Goal: Transaction & Acquisition: Purchase product/service

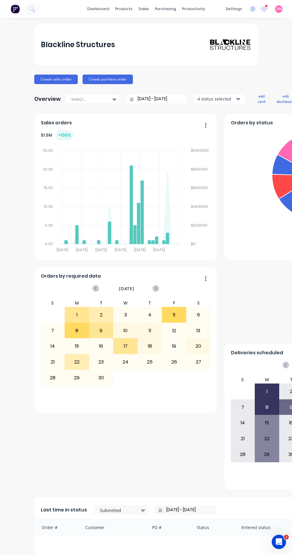
click at [168, 10] on div "purchasing" at bounding box center [165, 8] width 27 height 9
click at [216, 24] on link "Purchase Orders" at bounding box center [190, 28] width 79 height 12
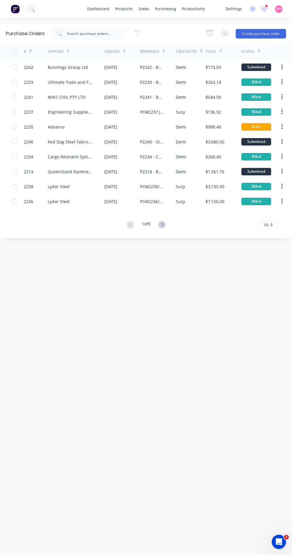
click at [273, 35] on button "Create purchase order" at bounding box center [261, 34] width 50 height 10
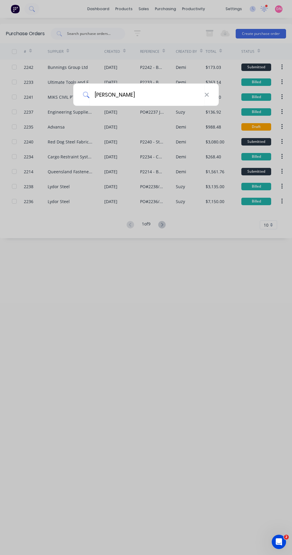
type input "Bunni"
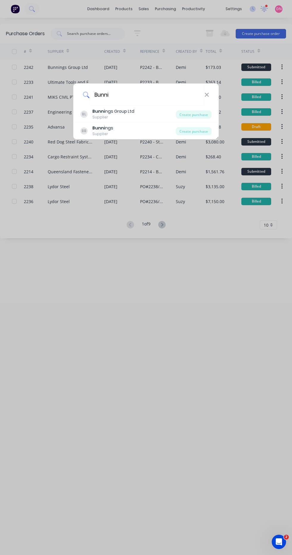
click at [206, 110] on div "Create purchase" at bounding box center [194, 114] width 36 height 8
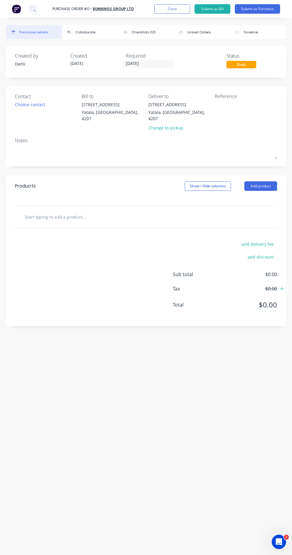
click at [145, 213] on div at bounding box center [94, 217] width 149 height 12
click at [74, 211] on input "text" at bounding box center [69, 217] width 90 height 12
click at [64, 213] on input "text" at bounding box center [69, 217] width 90 height 12
click at [64, 211] on input "text" at bounding box center [69, 217] width 90 height 12
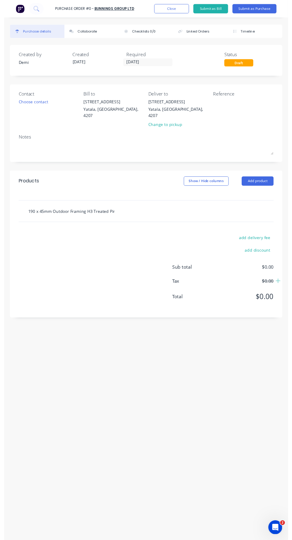
scroll to position [0, 13]
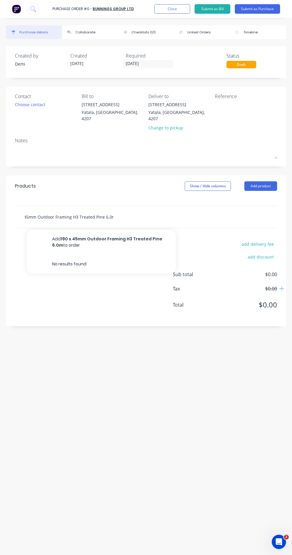
type input "190 x 45mm Outdoor Framing H3 Treated Pine 6.0m"
click at [141, 236] on button "Add 190 x 45mm Outdoor Framing H3 Treated Pine 6.0m to order" at bounding box center [101, 242] width 149 height 24
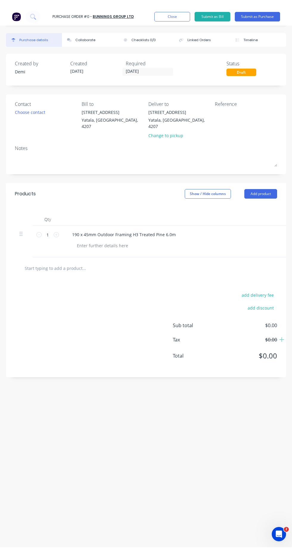
scroll to position [0, 0]
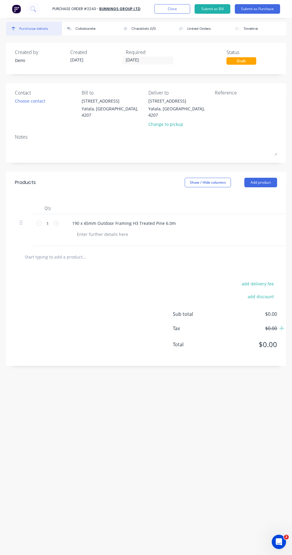
scroll to position [4, 0]
click at [56, 221] on icon at bounding box center [56, 223] width 5 height 5
click at [55, 221] on icon at bounding box center [56, 223] width 5 height 5
click at [56, 221] on icon at bounding box center [56, 223] width 5 height 5
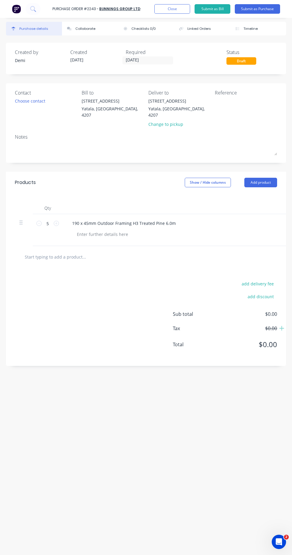
click at [56, 221] on icon at bounding box center [56, 223] width 5 height 5
type input "6"
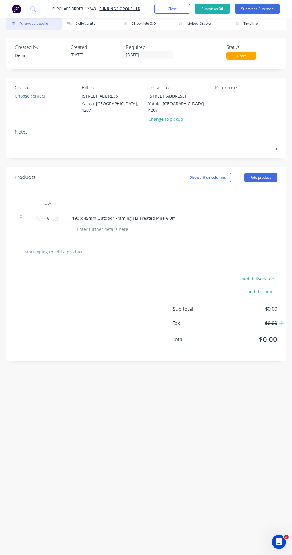
click at [262, 214] on div "190 x 45mm Outdoor Framing H3 Treated Pine 6.0m" at bounding box center [211, 218] width 289 height 9
click at [257, 214] on div "190 x 45mm Outdoor Framing H3 Treated Pine 6.0m" at bounding box center [211, 218] width 289 height 9
click at [269, 213] on div "190 x 45mm Outdoor Framing H3 Treated Pine 6.0m" at bounding box center [212, 225] width 298 height 32
click at [241, 214] on div "190 x 45mm Outdoor Framing H3 Treated Pine 6.0m" at bounding box center [211, 218] width 289 height 9
click at [275, 306] on span "$0.00" at bounding box center [248, 309] width 60 height 7
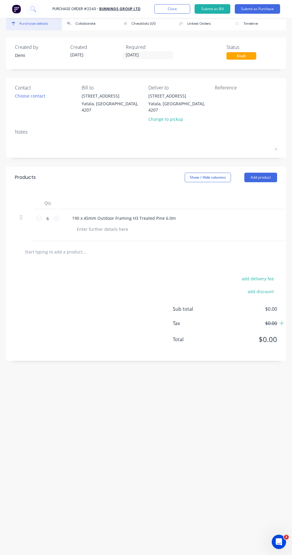
click at [272, 306] on span "$0.00" at bounding box center [248, 309] width 60 height 7
click at [270, 173] on button "Add product" at bounding box center [261, 178] width 33 height 10
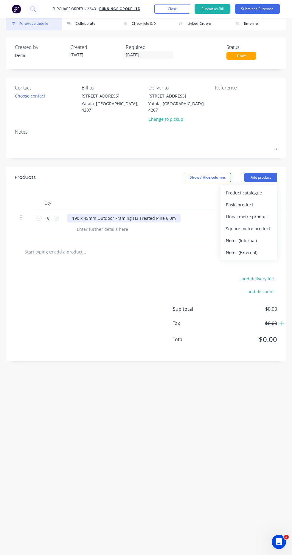
click at [171, 214] on div "190 x 45mm Outdoor Framing H3 Treated Pine 6.0m" at bounding box center [123, 218] width 113 height 9
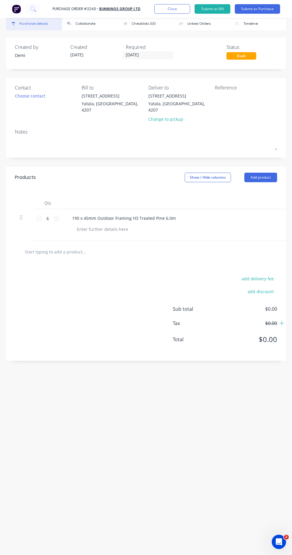
click at [241, 214] on div "190 x 45mm Outdoor Framing H3 Treated Pine 6.0m" at bounding box center [212, 225] width 298 height 32
click at [250, 97] on textarea at bounding box center [245, 99] width 60 height 13
type textarea "P2243 - B0441 -"
click at [271, 21] on button "Timeline" at bounding box center [258, 24] width 56 height 14
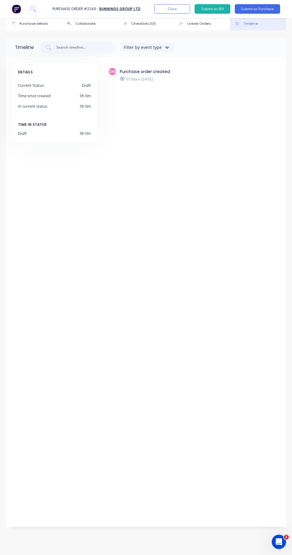
click at [270, 9] on button "Submit as Purchase" at bounding box center [257, 9] width 45 height 10
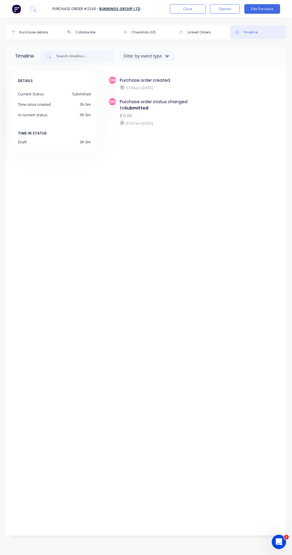
click at [181, 11] on button "Close" at bounding box center [188, 9] width 36 height 10
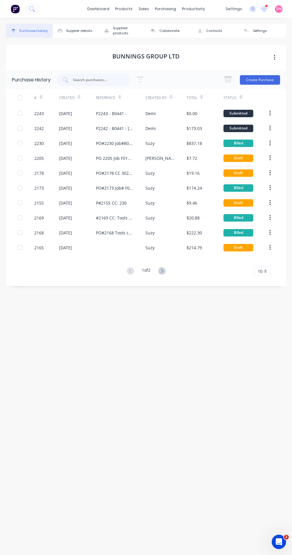
click at [120, 140] on div "PO#2230 Job#B0441 CC#303" at bounding box center [115, 143] width 38 height 6
click at [121, 125] on div "P2242 - B0441 - [PERSON_NAME] - CC 303" at bounding box center [115, 128] width 38 height 6
click at [123, 110] on div "P2243 - B0441 -" at bounding box center [111, 113] width 31 height 6
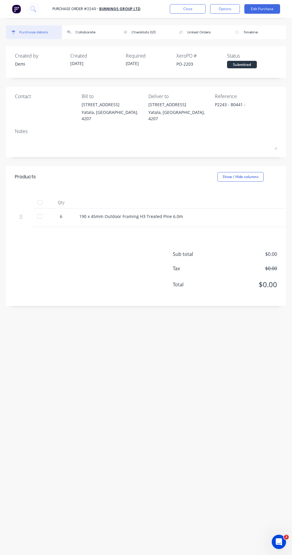
click at [272, 8] on button "Edit Purchase" at bounding box center [263, 9] width 36 height 10
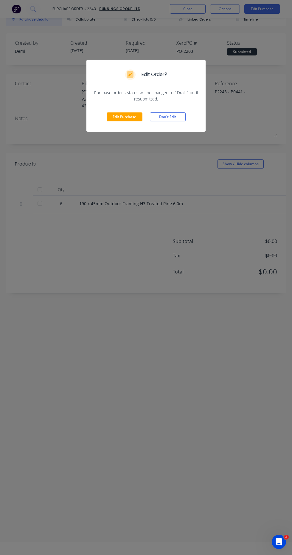
click at [127, 116] on button "Edit Purchase" at bounding box center [125, 116] width 36 height 9
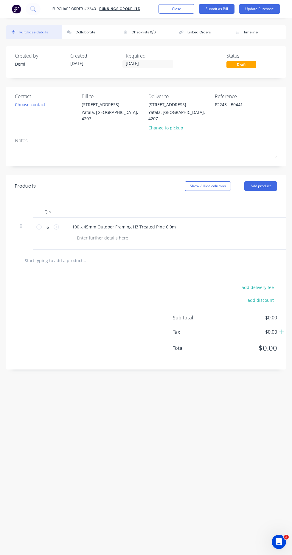
click at [257, 101] on textarea "P2243 - B0441 -" at bounding box center [245, 107] width 60 height 13
type textarea "x"
type textarea "P2243 - B0441 - CC 303"
type textarea "x"
type textarea "P2243 - B0441 - CC 303"
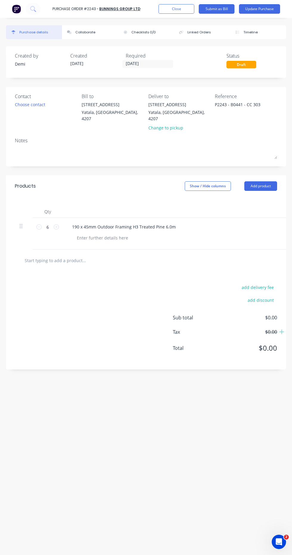
click at [274, 17] on div "Purchase Order #2243 - Bunnings Group Ltd Add product Close Submit as Bill Upda…" at bounding box center [146, 9] width 292 height 18
type textarea "x"
type textarea "P2243 - B0441 - CC 303"
click at [274, 7] on button "Update Purchase" at bounding box center [259, 9] width 41 height 10
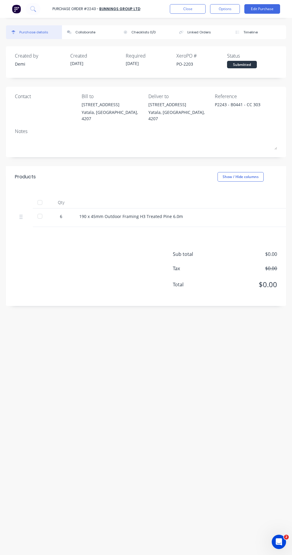
scroll to position [24, 0]
type textarea "x"
